Goal: Task Accomplishment & Management: Complete application form

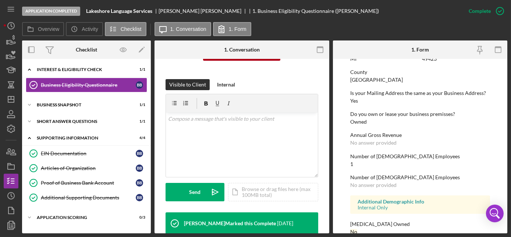
scroll to position [380, 0]
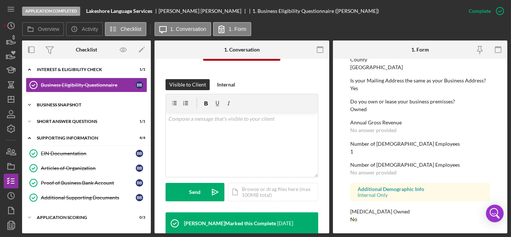
click at [64, 104] on div "Business Snapshot" at bounding box center [89, 105] width 105 height 4
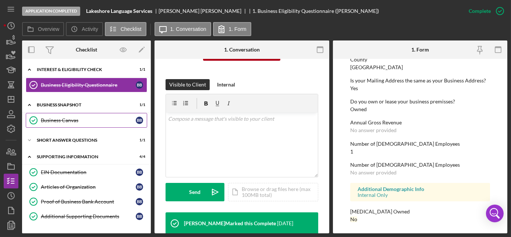
click at [64, 121] on div "Business Canvas" at bounding box center [88, 120] width 95 height 6
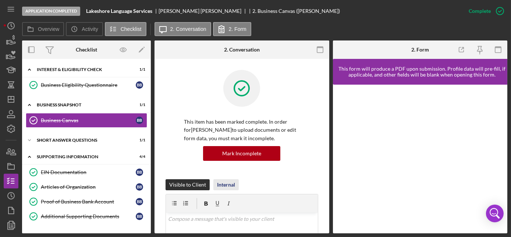
click at [228, 182] on div "Internal" at bounding box center [226, 184] width 18 height 11
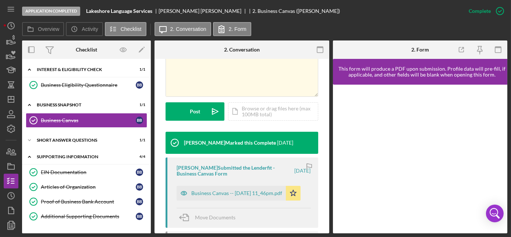
scroll to position [200, 0]
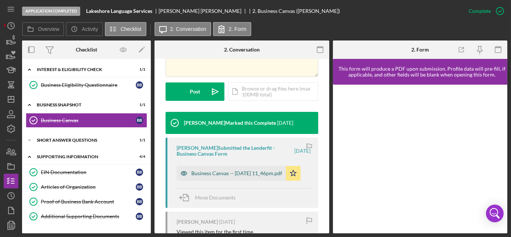
click at [214, 176] on div "Business Canvas -- [DATE] 11_46pm.pdf" at bounding box center [236, 173] width 91 height 6
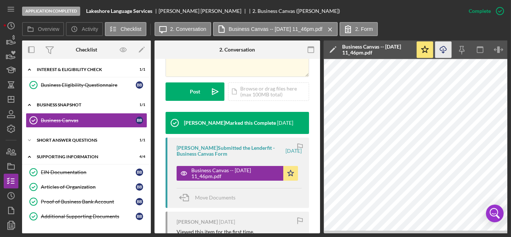
click at [446, 49] on icon "Icon/Download" at bounding box center [443, 50] width 17 height 17
click at [64, 138] on div "Short Answer Questions" at bounding box center [89, 140] width 105 height 4
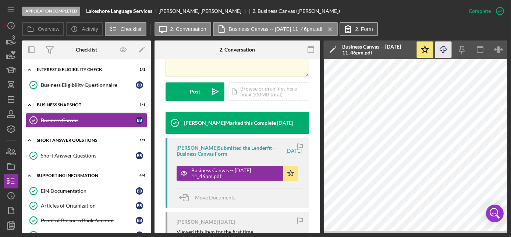
click at [370, 26] on label "2. Form" at bounding box center [364, 29] width 18 height 6
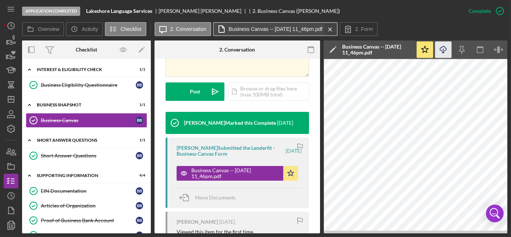
click at [336, 28] on icon "Icon/Menu Close" at bounding box center [330, 29] width 13 height 18
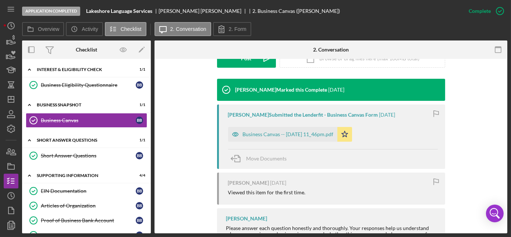
scroll to position [259, 0]
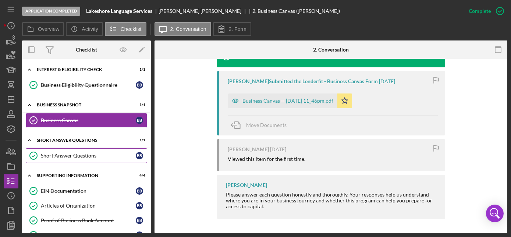
click at [74, 155] on div "Short Answer Questions" at bounding box center [88, 156] width 95 height 6
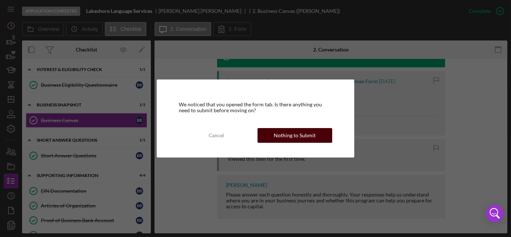
click at [279, 135] on div "Nothing to Submit" at bounding box center [295, 135] width 42 height 15
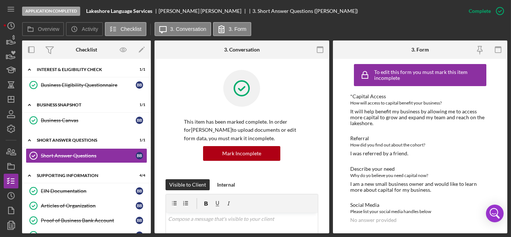
scroll to position [3, 0]
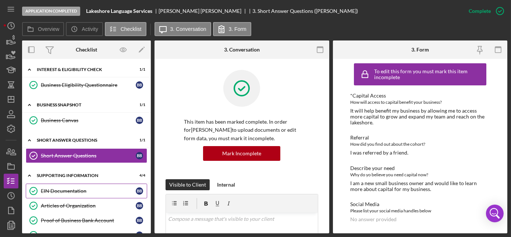
click at [74, 188] on div "EIN Documentation" at bounding box center [88, 191] width 95 height 6
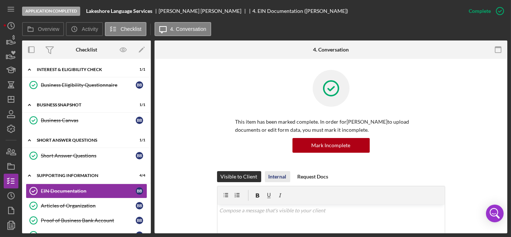
click at [270, 175] on div "Internal" at bounding box center [278, 176] width 18 height 11
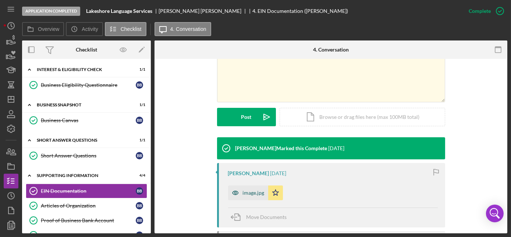
click at [252, 190] on div "image.jpg" at bounding box center [254, 193] width 22 height 6
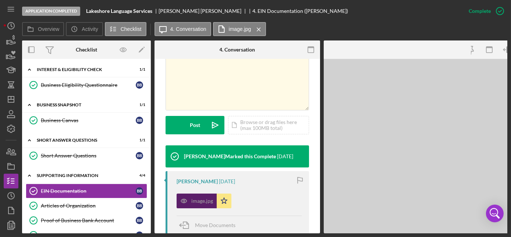
scroll to position [175, 0]
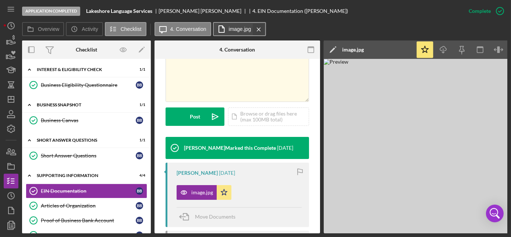
click at [257, 29] on g at bounding box center [258, 29] width 3 height 3
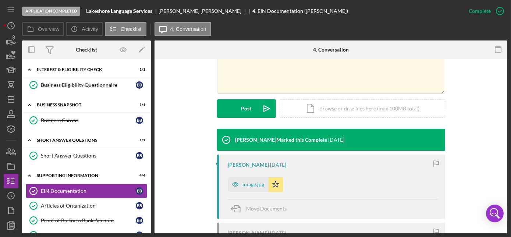
scroll to position [167, 0]
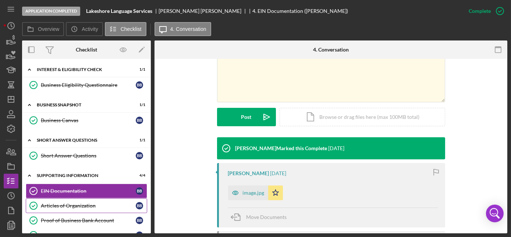
click at [86, 203] on div "Articles of Organization" at bounding box center [88, 206] width 95 height 6
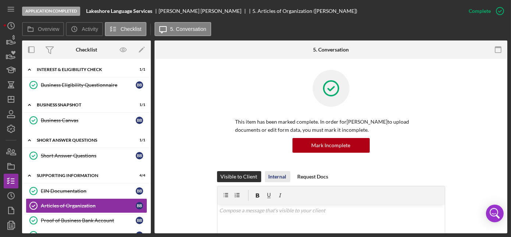
click at [281, 177] on div "Internal" at bounding box center [278, 176] width 18 height 11
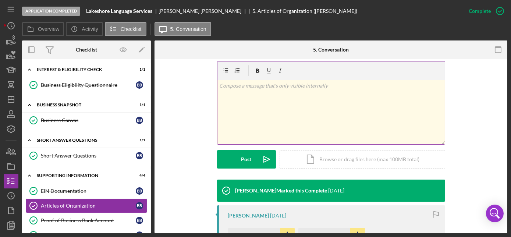
scroll to position [167, 0]
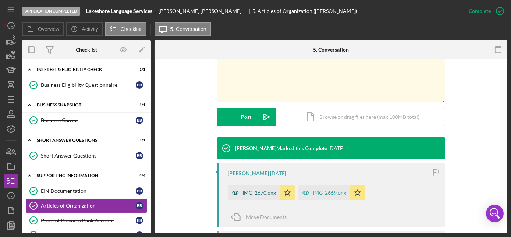
click at [260, 191] on div "IMG_2670.png" at bounding box center [259, 193] width 33 height 6
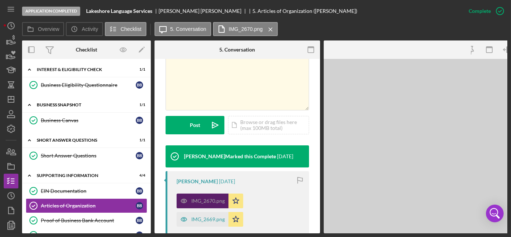
scroll to position [175, 0]
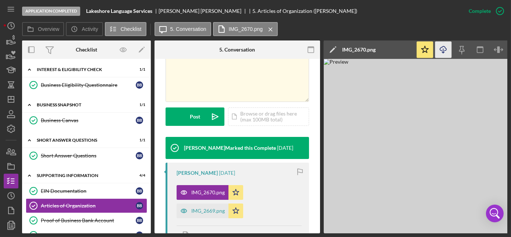
click at [445, 50] on icon "button" at bounding box center [443, 48] width 6 height 4
click at [270, 28] on icon "Icon/Menu Close" at bounding box center [270, 29] width 13 height 18
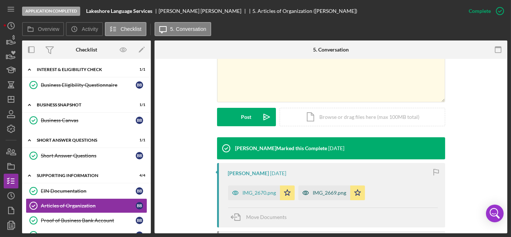
click at [317, 190] on div "IMG_2669.png" at bounding box center [329, 193] width 33 height 6
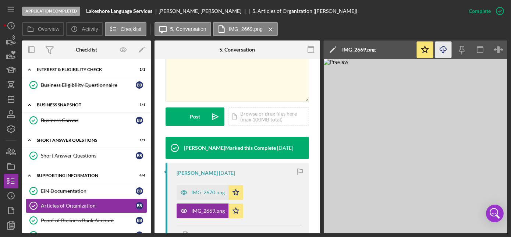
click at [446, 48] on icon "button" at bounding box center [443, 48] width 6 height 4
click at [107, 218] on div "Proof of Business Bank Account" at bounding box center [88, 220] width 95 height 6
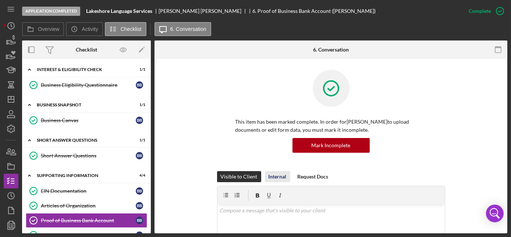
click at [275, 178] on div "Internal" at bounding box center [278, 176] width 18 height 11
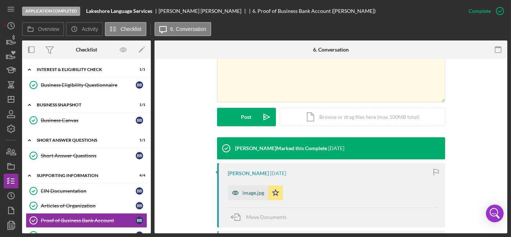
click at [249, 190] on div "image.jpg" at bounding box center [254, 193] width 22 height 6
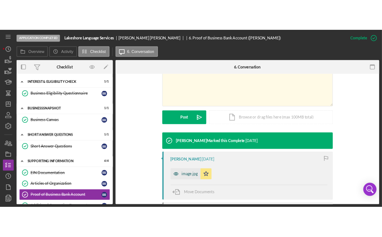
scroll to position [175, 0]
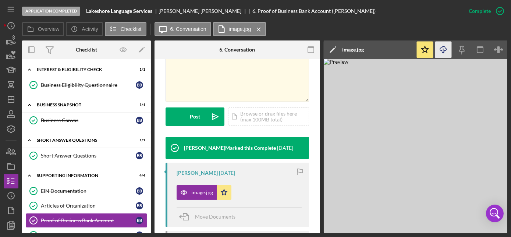
click at [445, 50] on icon "Icon/Download" at bounding box center [443, 50] width 17 height 17
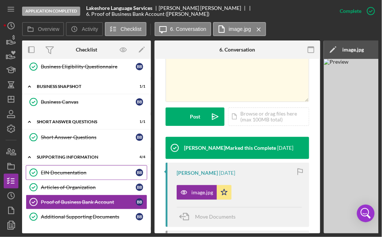
scroll to position [33, 0]
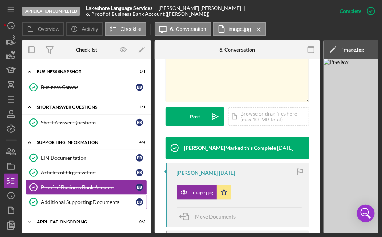
click at [78, 200] on div "Additional Supporting Documents" at bounding box center [88, 202] width 95 height 6
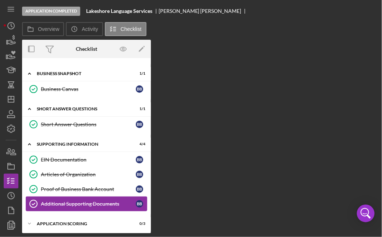
scroll to position [31, 0]
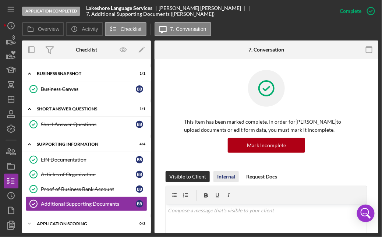
click at [231, 179] on div "Internal" at bounding box center [226, 176] width 18 height 11
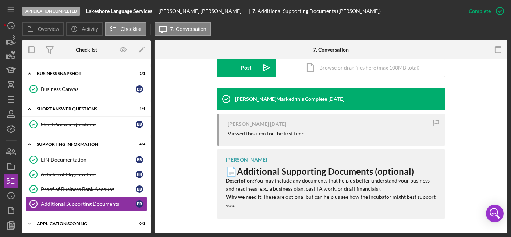
scroll to position [216, 0]
click at [32, 197] on icon "Additional Supporting Documents" at bounding box center [33, 204] width 18 height 18
click at [57, 221] on div "Application Scoring" at bounding box center [89, 223] width 105 height 4
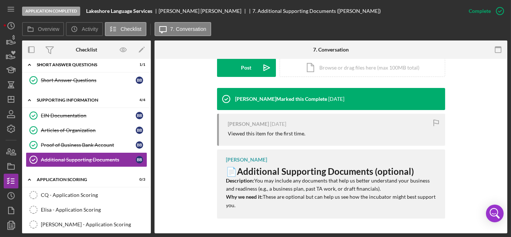
scroll to position [79, 0]
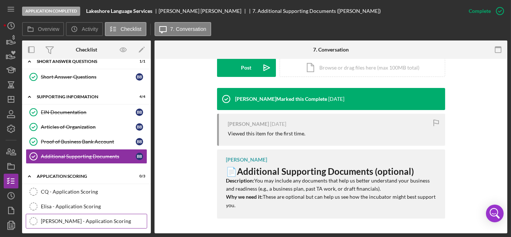
click at [34, 217] on icon "[PERSON_NAME] - Application Scoring" at bounding box center [33, 221] width 18 height 18
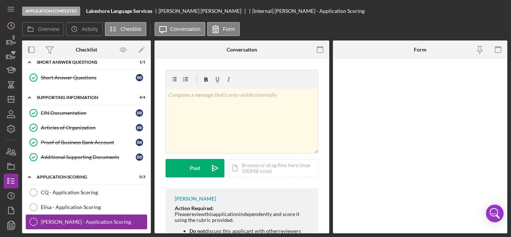
scroll to position [79, 0]
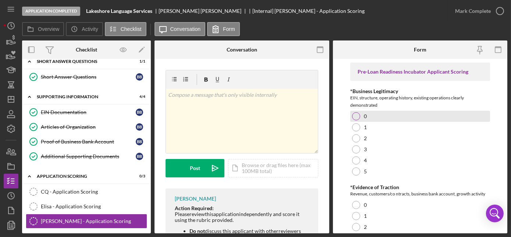
click at [357, 114] on div at bounding box center [356, 116] width 8 height 8
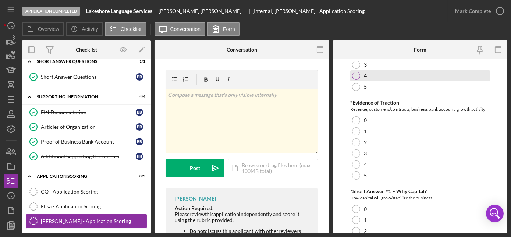
scroll to position [100, 0]
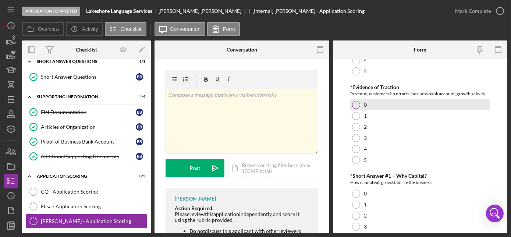
click at [357, 105] on div at bounding box center [356, 105] width 8 height 8
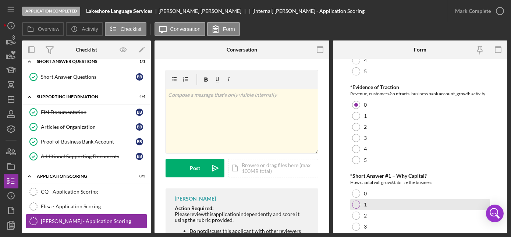
click at [356, 204] on div at bounding box center [356, 204] width 8 height 8
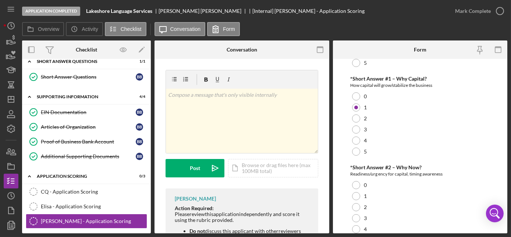
scroll to position [200, 0]
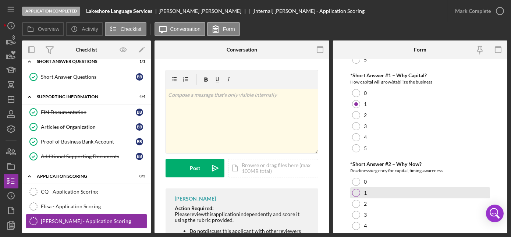
click at [354, 192] on div at bounding box center [356, 193] width 8 height 8
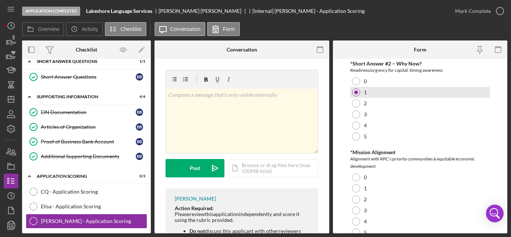
scroll to position [333, 0]
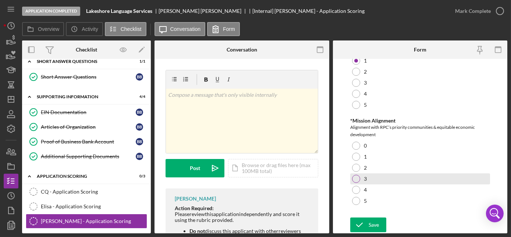
click at [358, 176] on div at bounding box center [356, 179] width 8 height 8
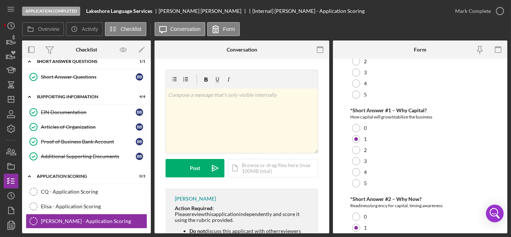
scroll to position [132, 0]
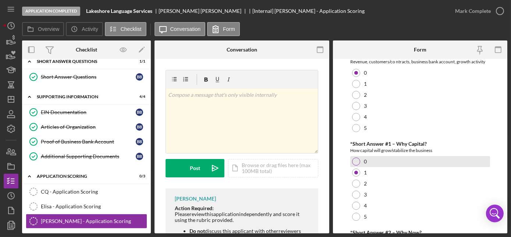
click at [353, 162] on div at bounding box center [356, 161] width 8 height 8
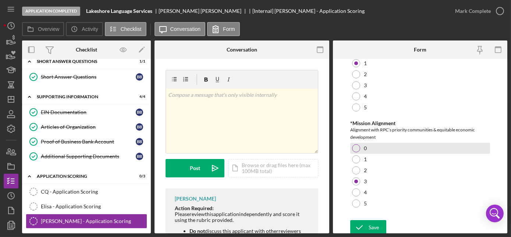
scroll to position [333, 0]
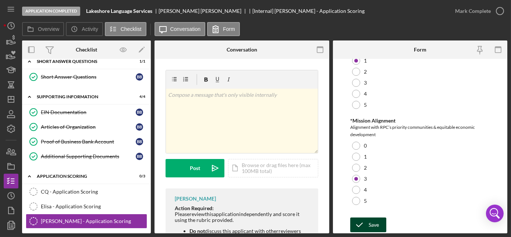
click at [372, 221] on div "Save" at bounding box center [374, 224] width 10 height 15
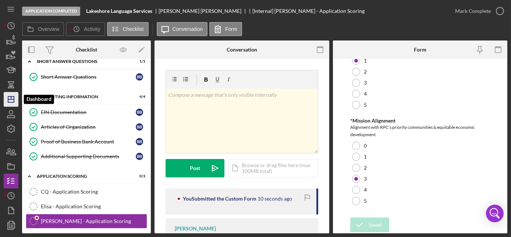
click at [9, 99] on icon "Icon/Dashboard" at bounding box center [11, 99] width 18 height 18
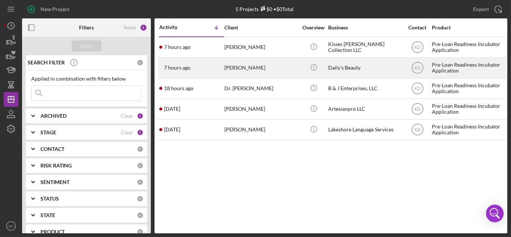
click at [230, 68] on div "[PERSON_NAME]" at bounding box center [261, 67] width 74 height 19
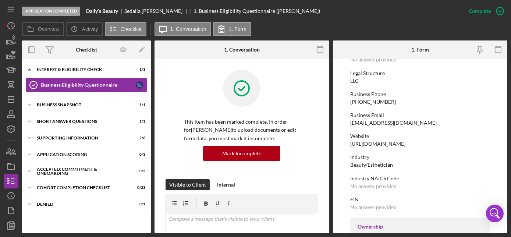
scroll to position [100, 0]
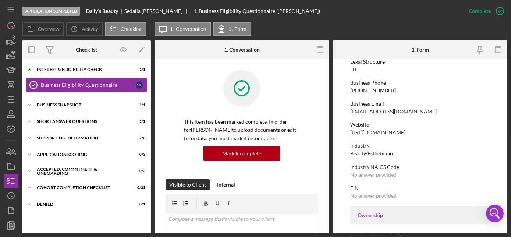
drag, startPoint x: 349, startPoint y: 131, endPoint x: 424, endPoint y: 131, distance: 74.7
click at [424, 131] on form "To edit this form you must mark this item incomplete Business Name Daily’s Beau…" at bounding box center [420, 146] width 175 height 174
drag, startPoint x: 424, startPoint y: 131, endPoint x: 394, endPoint y: 131, distance: 30.5
copy div "[URL][DOMAIN_NAME]"
click at [121, 85] on div "Business Eligibility Questionnaire" at bounding box center [88, 85] width 95 height 6
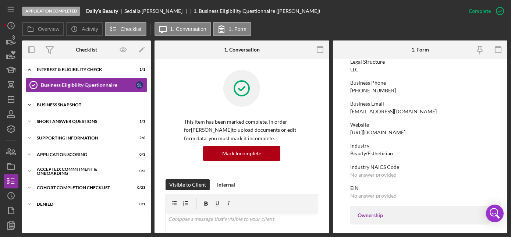
click at [74, 104] on div "Business Snapshot" at bounding box center [89, 105] width 105 height 4
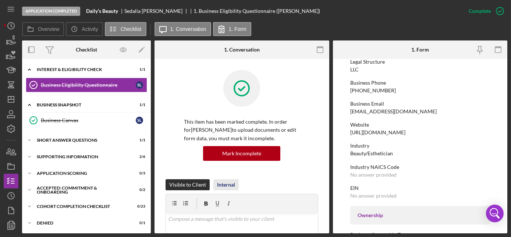
click at [214, 183] on button "Internal" at bounding box center [225, 184] width 25 height 11
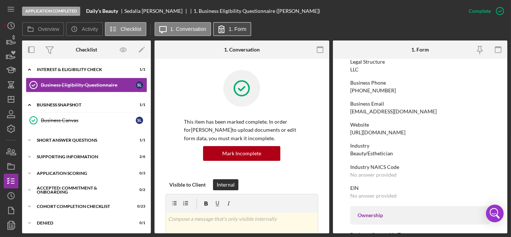
click at [234, 30] on label "1. Form" at bounding box center [238, 29] width 18 height 6
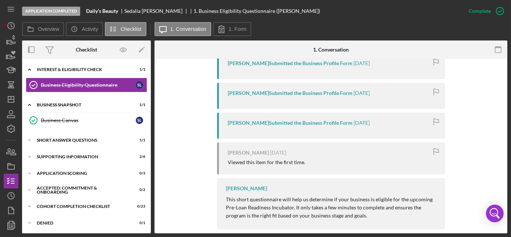
scroll to position [323, 0]
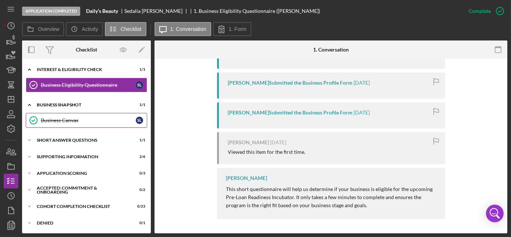
click at [63, 121] on div "Business Canvas" at bounding box center [88, 120] width 95 height 6
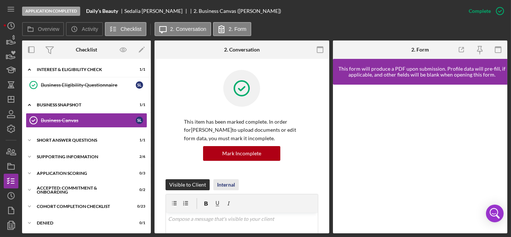
click at [224, 186] on div "Internal" at bounding box center [226, 184] width 18 height 11
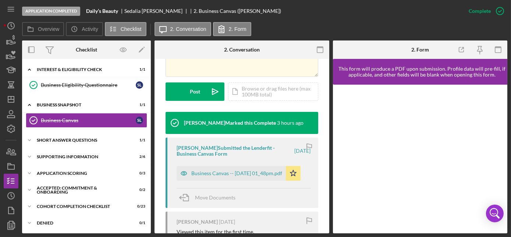
scroll to position [234, 0]
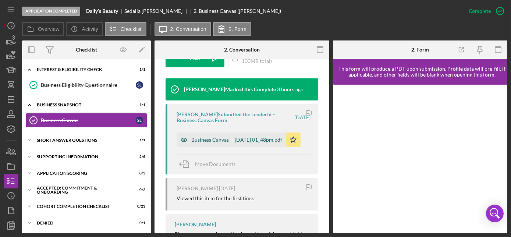
click at [209, 139] on div "Business Canvas -- [DATE] 01_48pm.pdf" at bounding box center [236, 140] width 91 height 6
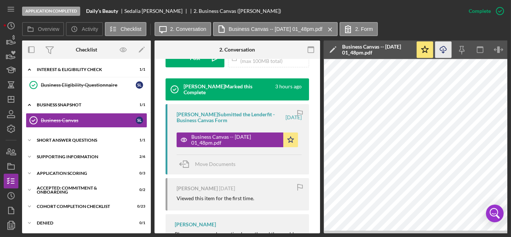
click at [443, 47] on icon "Icon/Download" at bounding box center [443, 50] width 17 height 17
click at [76, 138] on div "Short Answer Questions" at bounding box center [89, 140] width 105 height 4
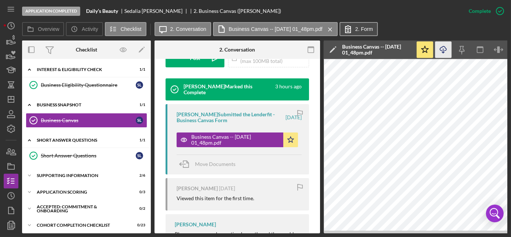
click at [363, 30] on label "2. Form" at bounding box center [364, 29] width 18 height 6
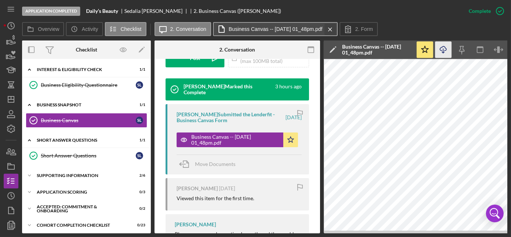
click at [337, 29] on icon "Icon/Menu Close" at bounding box center [330, 29] width 13 height 18
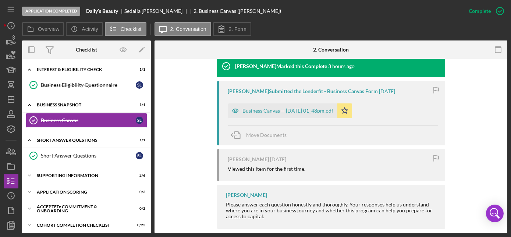
scroll to position [259, 0]
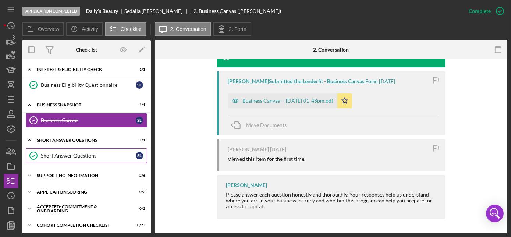
click at [65, 155] on div "Short Answer Questions" at bounding box center [88, 156] width 95 height 6
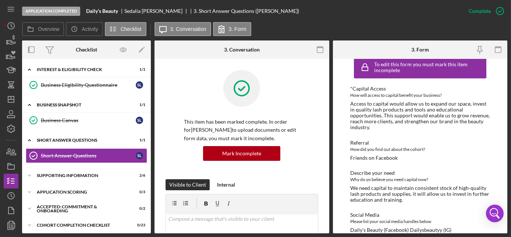
scroll to position [15, 0]
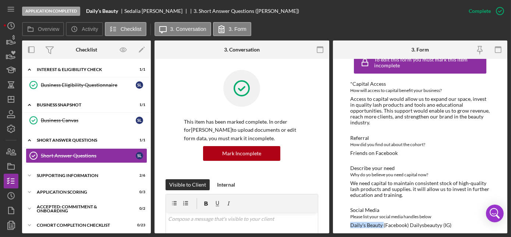
drag, startPoint x: 349, startPoint y: 218, endPoint x: 383, endPoint y: 219, distance: 33.8
click at [383, 219] on div "To edit this form you must mark this item incomplete *Capital Access How will a…" at bounding box center [420, 146] width 175 height 174
drag, startPoint x: 383, startPoint y: 219, endPoint x: 368, endPoint y: 220, distance: 15.5
copy div "Daily's Beauty"
click at [75, 175] on div "Supporting Information" at bounding box center [89, 175] width 105 height 4
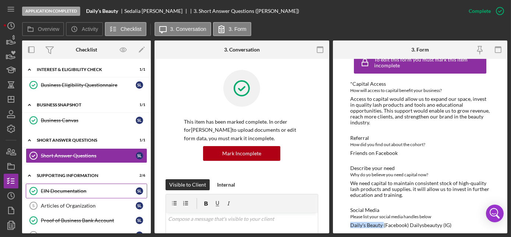
click at [76, 188] on div "EIN Documentation" at bounding box center [88, 191] width 95 height 6
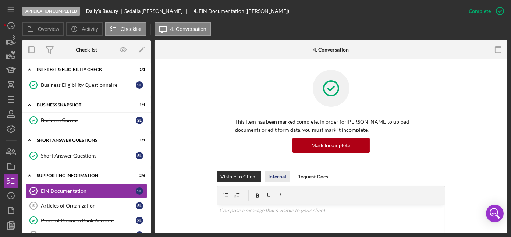
click at [283, 178] on div "Internal" at bounding box center [278, 176] width 18 height 11
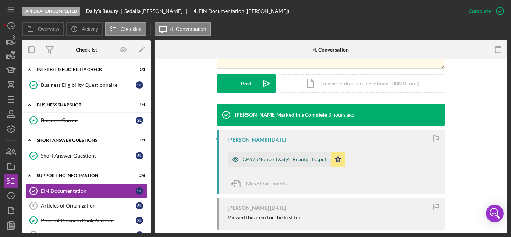
click at [278, 160] on div "CP575Notice_Daily's Beauty LLC.pdf" at bounding box center [285, 159] width 84 height 6
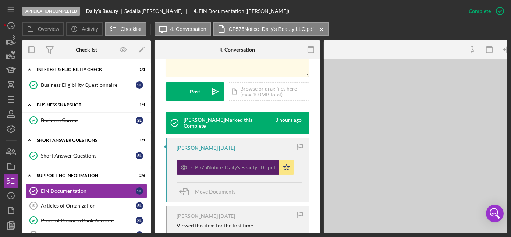
scroll to position [209, 0]
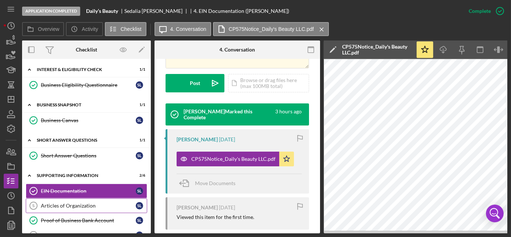
click at [81, 203] on div "Articles of Organization" at bounding box center [88, 206] width 95 height 6
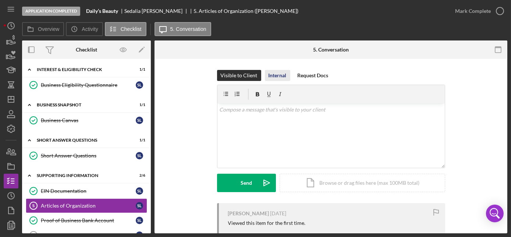
click at [277, 75] on div "Internal" at bounding box center [278, 75] width 18 height 11
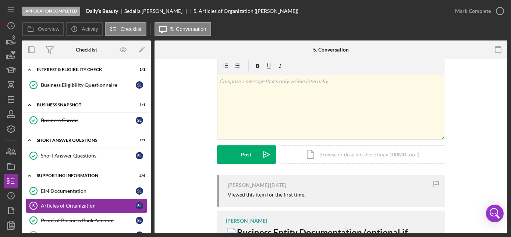
scroll to position [100, 0]
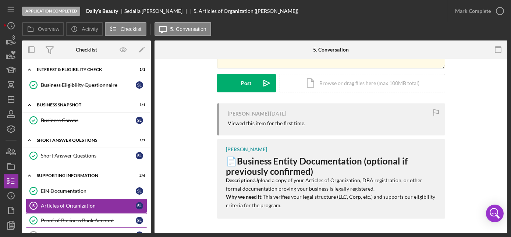
click at [91, 215] on link "Proof of Business Bank Account Proof of Business Bank Account S L" at bounding box center [86, 220] width 121 height 15
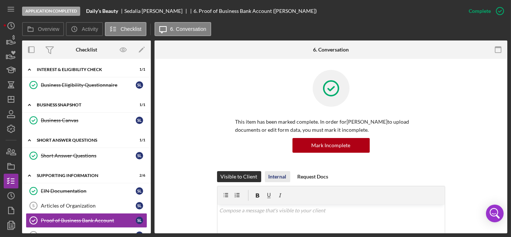
click at [274, 175] on div "Internal" at bounding box center [278, 176] width 18 height 11
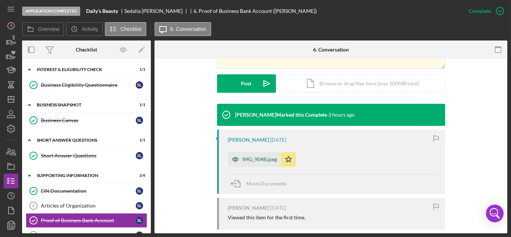
click at [249, 162] on div "IMG_9048.jpeg" at bounding box center [254, 159] width 53 height 15
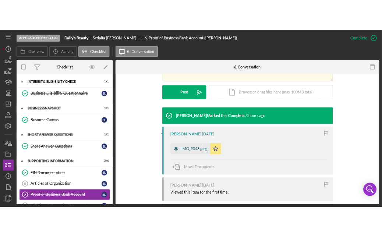
scroll to position [209, 0]
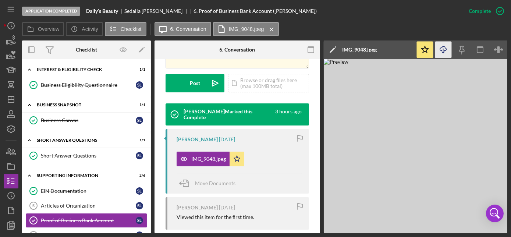
click at [444, 49] on icon "Icon/Download" at bounding box center [443, 50] width 17 height 17
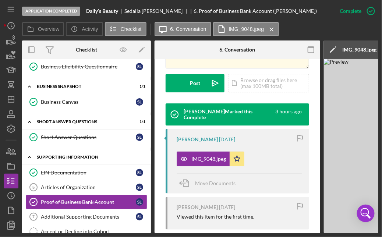
scroll to position [33, 0]
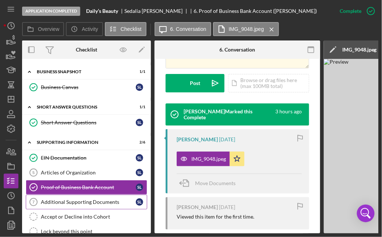
click at [74, 200] on div "Additional Supporting Documents" at bounding box center [88, 202] width 95 height 6
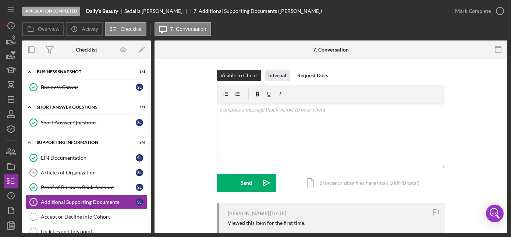
click at [278, 71] on div "Internal" at bounding box center [278, 75] width 18 height 11
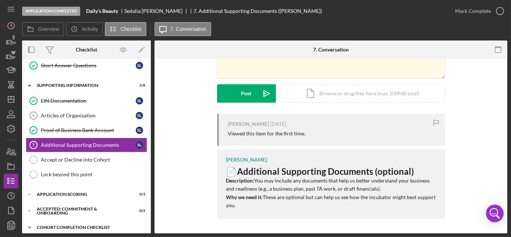
scroll to position [100, 0]
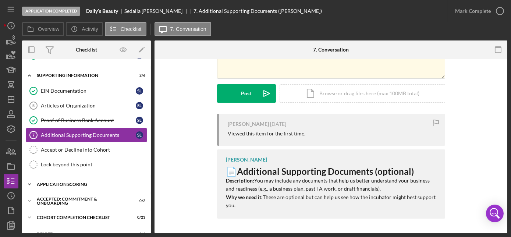
click at [57, 182] on div "Application Scoring" at bounding box center [89, 184] width 105 height 4
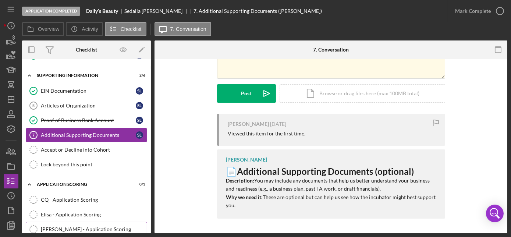
click at [34, 225] on icon "[PERSON_NAME] - Application Scoring" at bounding box center [33, 229] width 18 height 18
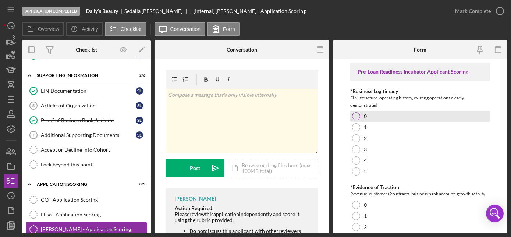
click at [358, 114] on div at bounding box center [356, 116] width 8 height 8
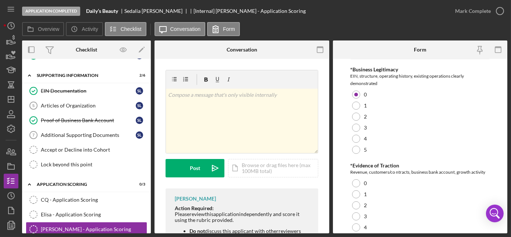
scroll to position [33, 0]
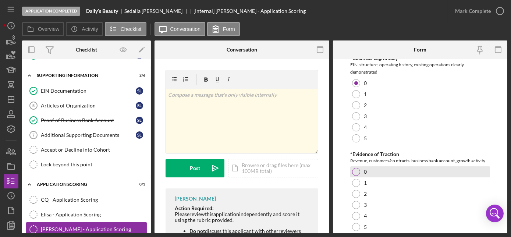
click at [355, 171] on div at bounding box center [356, 172] width 8 height 8
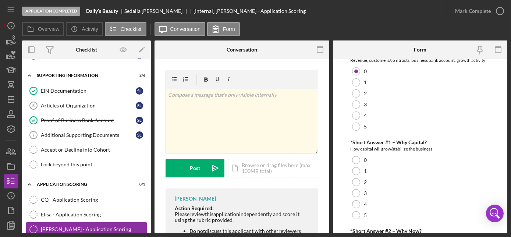
scroll to position [167, 0]
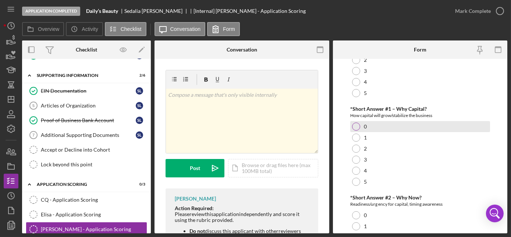
click at [356, 127] on div at bounding box center [356, 126] width 8 height 8
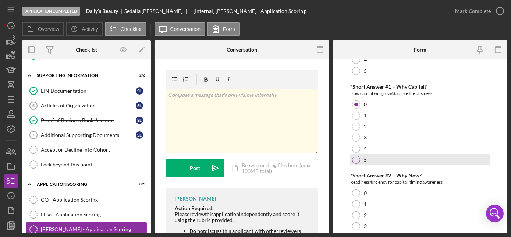
scroll to position [200, 0]
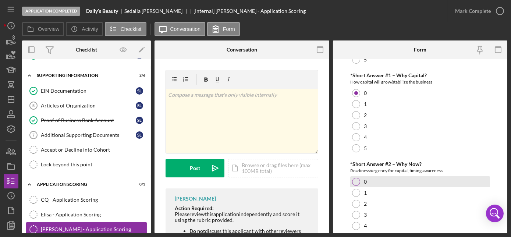
click at [355, 182] on div at bounding box center [356, 182] width 8 height 8
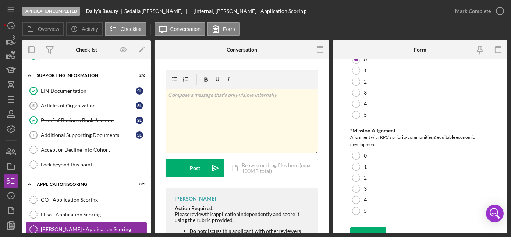
scroll to position [333, 0]
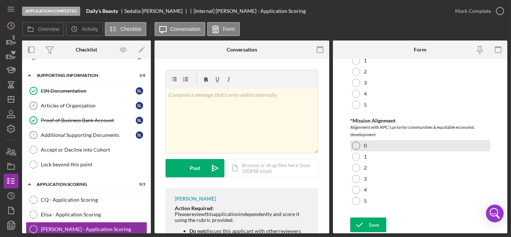
click at [356, 142] on div at bounding box center [356, 146] width 8 height 8
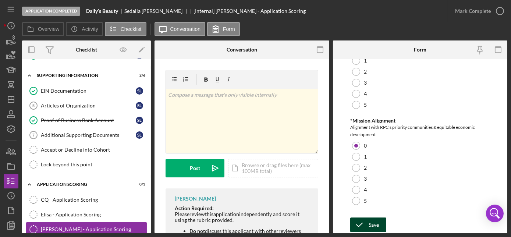
click at [372, 226] on div "Save" at bounding box center [374, 224] width 10 height 15
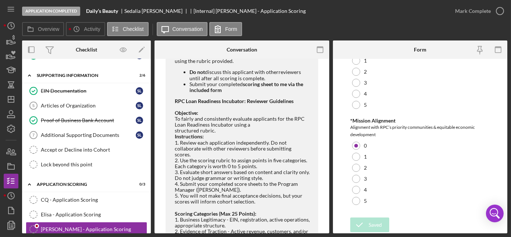
scroll to position [200, 0]
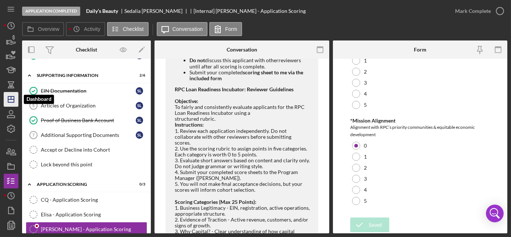
click at [11, 100] on icon "Icon/Dashboard" at bounding box center [11, 99] width 18 height 18
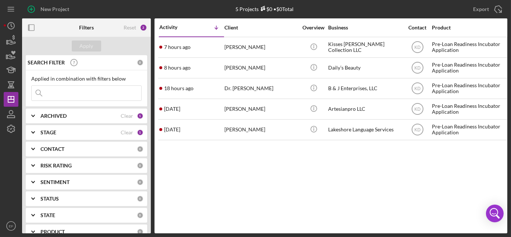
click at [131, 115] on div "ARCHIVED Clear 1" at bounding box center [91, 116] width 103 height 7
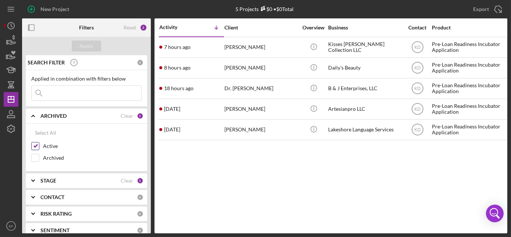
click at [35, 145] on input "Active" at bounding box center [35, 145] width 7 height 7
checkbox input "false"
click at [54, 178] on b "STAGE" at bounding box center [48, 181] width 16 height 6
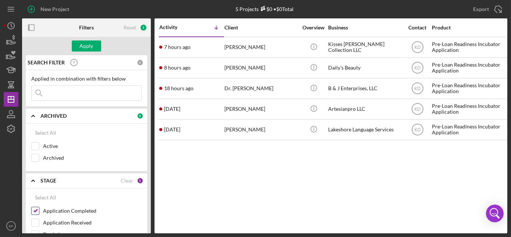
click at [32, 210] on input "Application Completed" at bounding box center [35, 210] width 7 height 7
checkbox input "false"
click at [13, 52] on icon "button" at bounding box center [13, 53] width 4 height 4
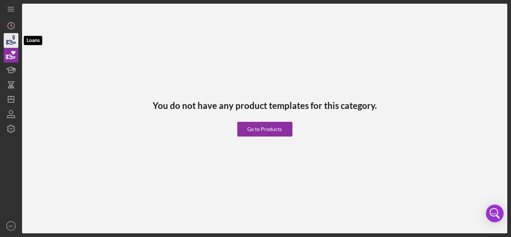
click at [9, 41] on icon "button" at bounding box center [11, 40] width 18 height 18
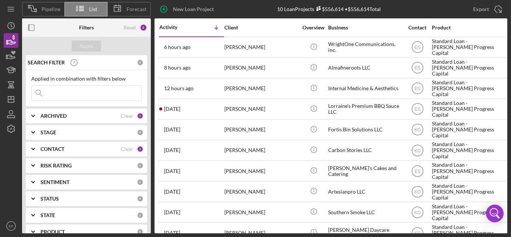
click at [49, 118] on b "ARCHIVED" at bounding box center [53, 116] width 26 height 6
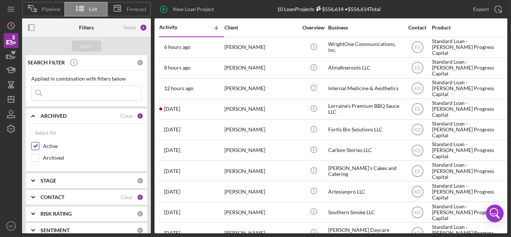
click at [35, 144] on input "Active" at bounding box center [35, 145] width 7 height 7
checkbox input "false"
click at [35, 158] on input "Archived" at bounding box center [35, 157] width 7 height 7
checkbox input "true"
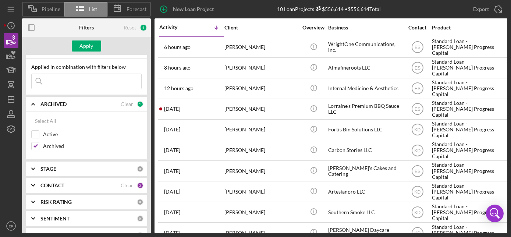
scroll to position [7, 0]
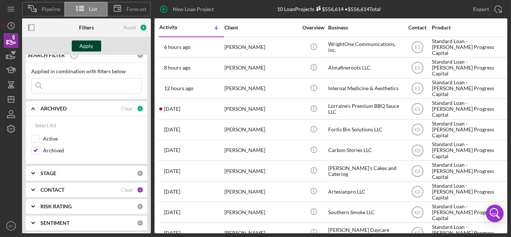
click at [81, 47] on div "Apply" at bounding box center [87, 45] width 14 height 11
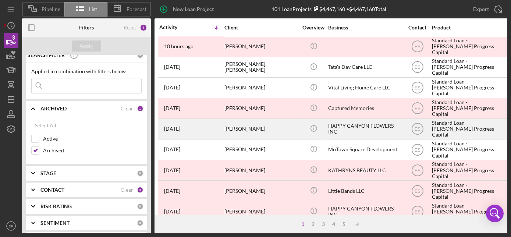
scroll to position [0, 0]
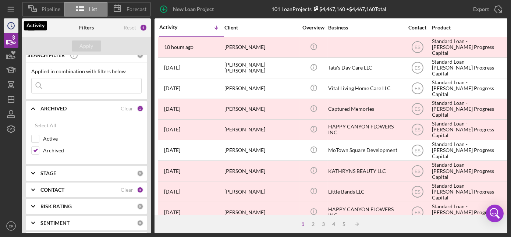
click at [13, 24] on icon "Icon/History" at bounding box center [11, 26] width 18 height 18
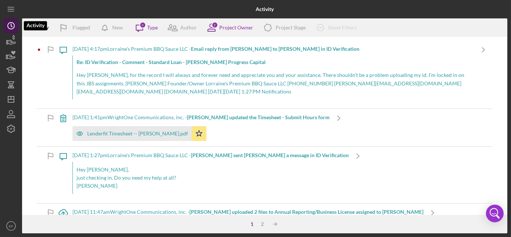
click at [13, 24] on icon "Icon/History" at bounding box center [11, 26] width 18 height 18
click at [10, 39] on icon "button" at bounding box center [11, 40] width 18 height 18
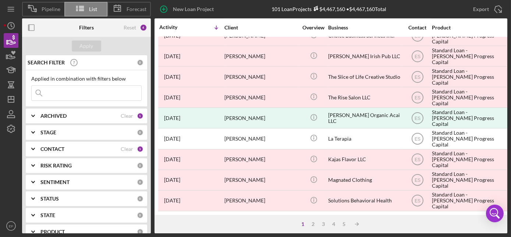
scroll to position [343, 0]
click at [313, 223] on div "2" at bounding box center [313, 224] width 10 height 6
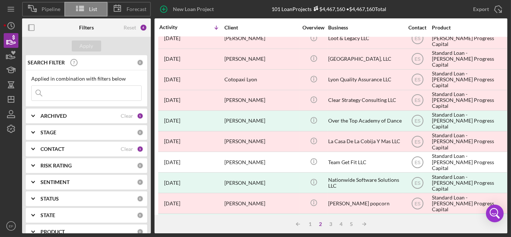
scroll to position [0, 0]
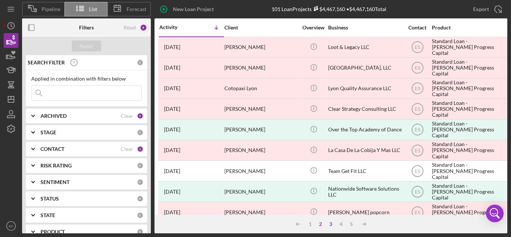
click at [331, 222] on div "3" at bounding box center [331, 224] width 10 height 6
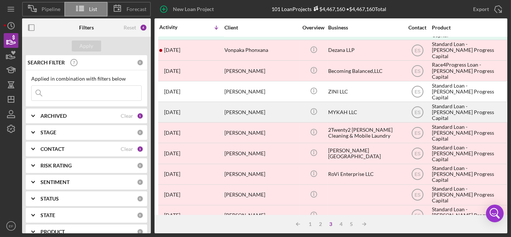
scroll to position [134, 0]
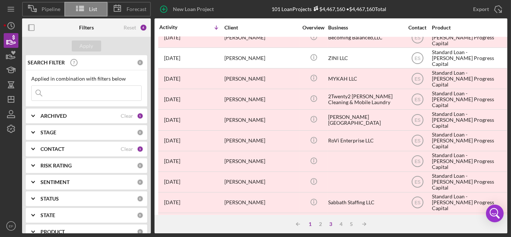
click at [310, 222] on div "1" at bounding box center [310, 224] width 10 height 6
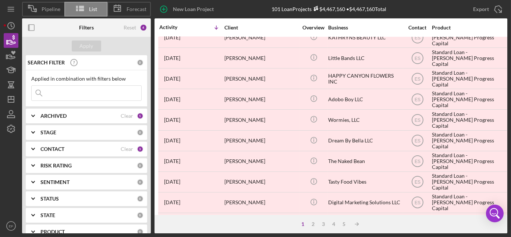
scroll to position [109, 0]
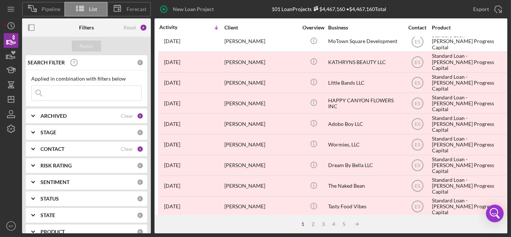
click at [267, 124] on div "[PERSON_NAME]" at bounding box center [261, 123] width 74 height 19
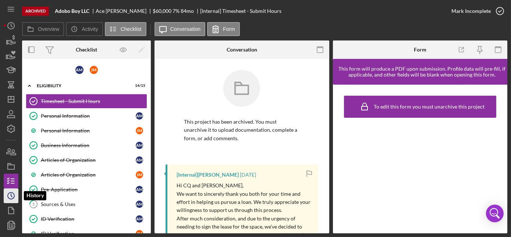
click at [12, 198] on icon "Icon/History" at bounding box center [11, 195] width 18 height 18
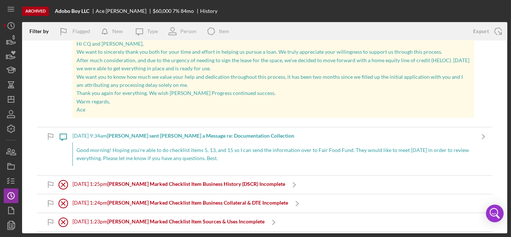
scroll to position [45, 0]
